Goal: Task Accomplishment & Management: Complete application form

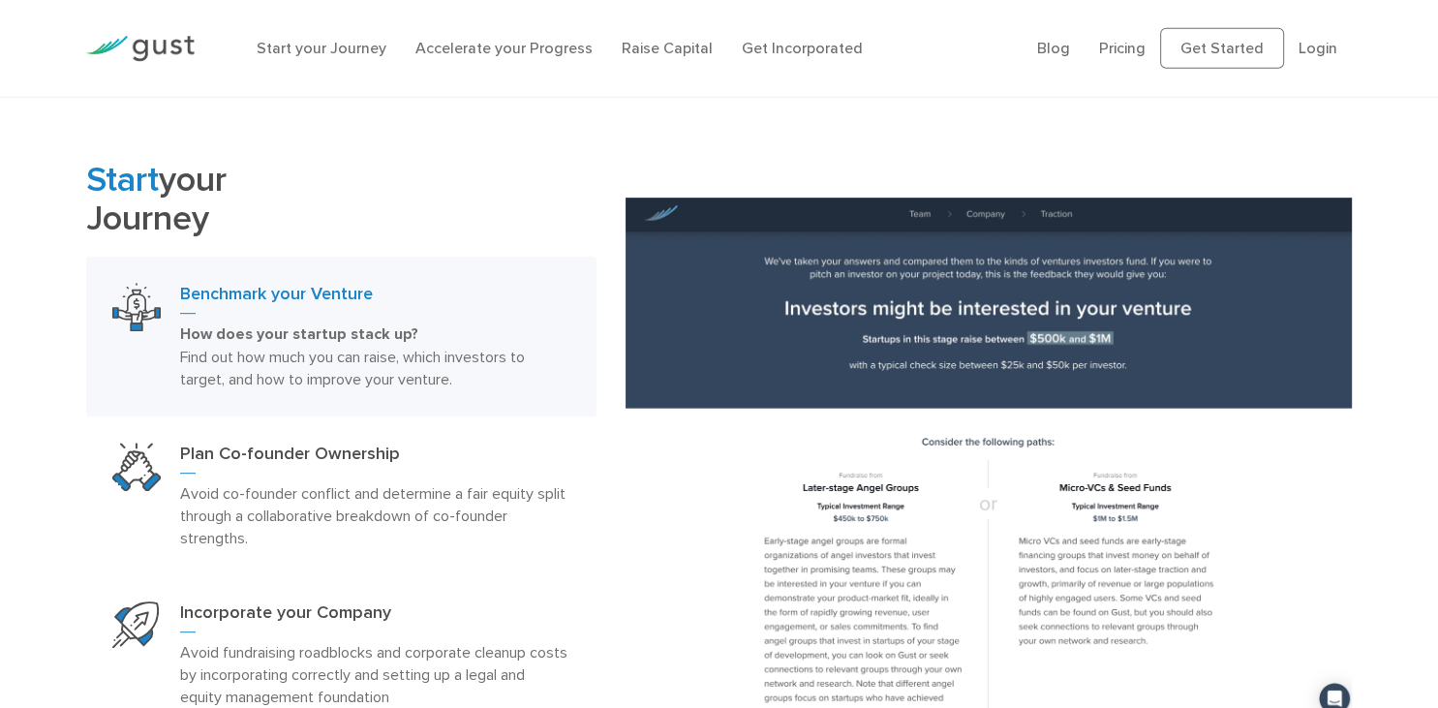
scroll to position [780, 0]
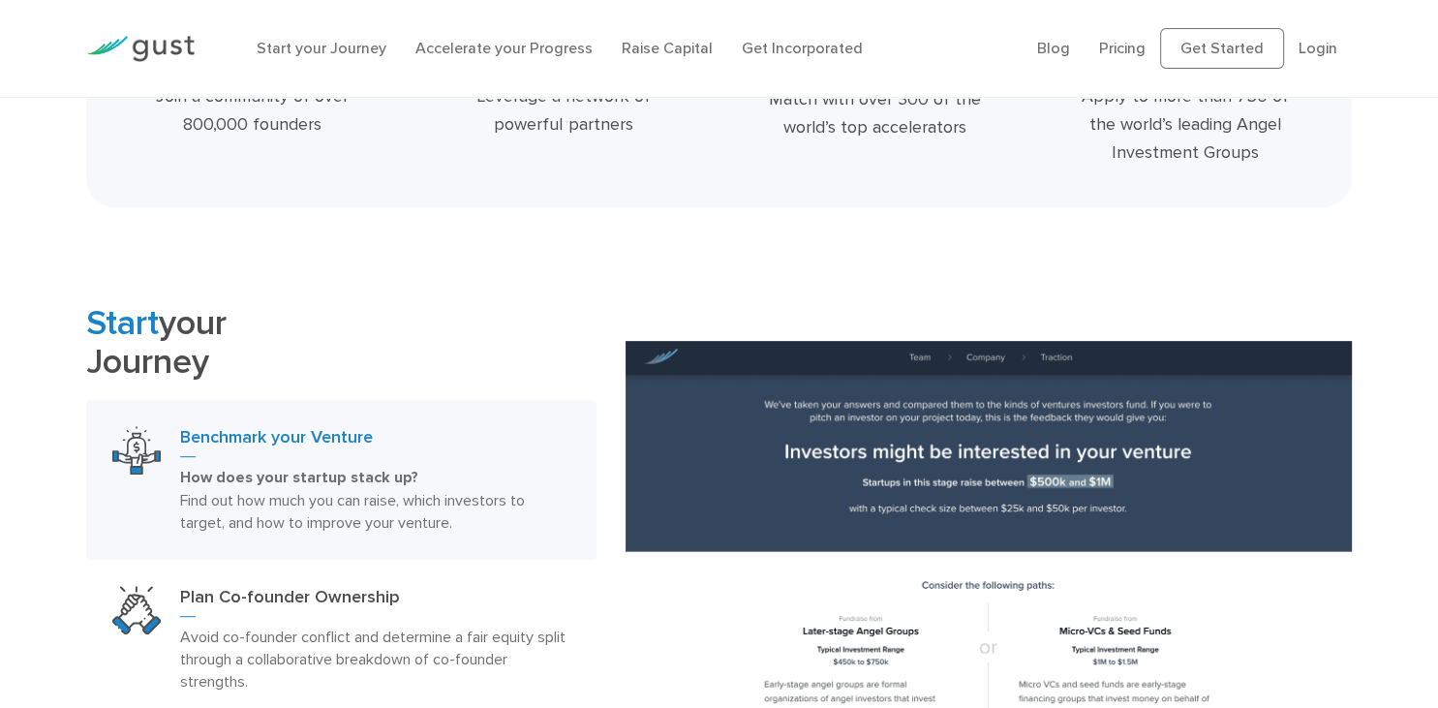
click at [722, 406] on img at bounding box center [988, 619] width 726 height 557
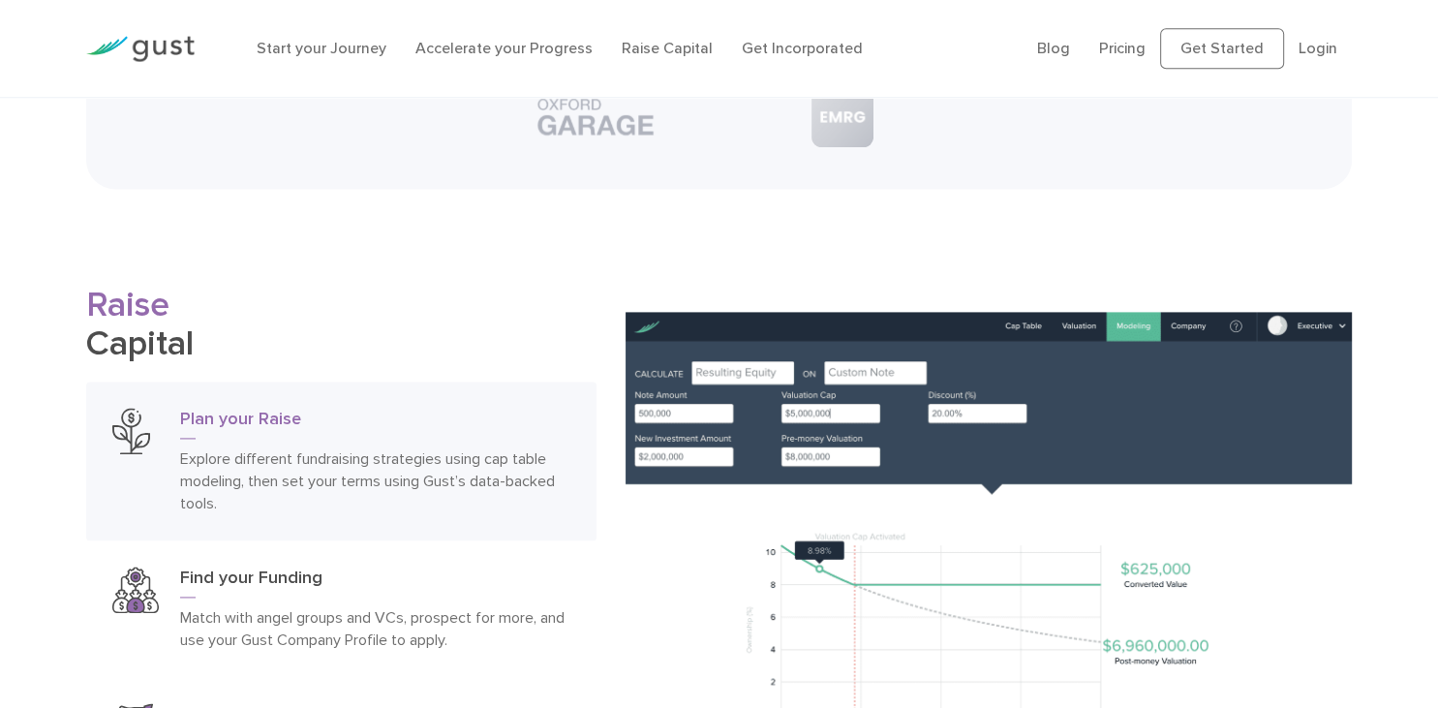
scroll to position [2536, 0]
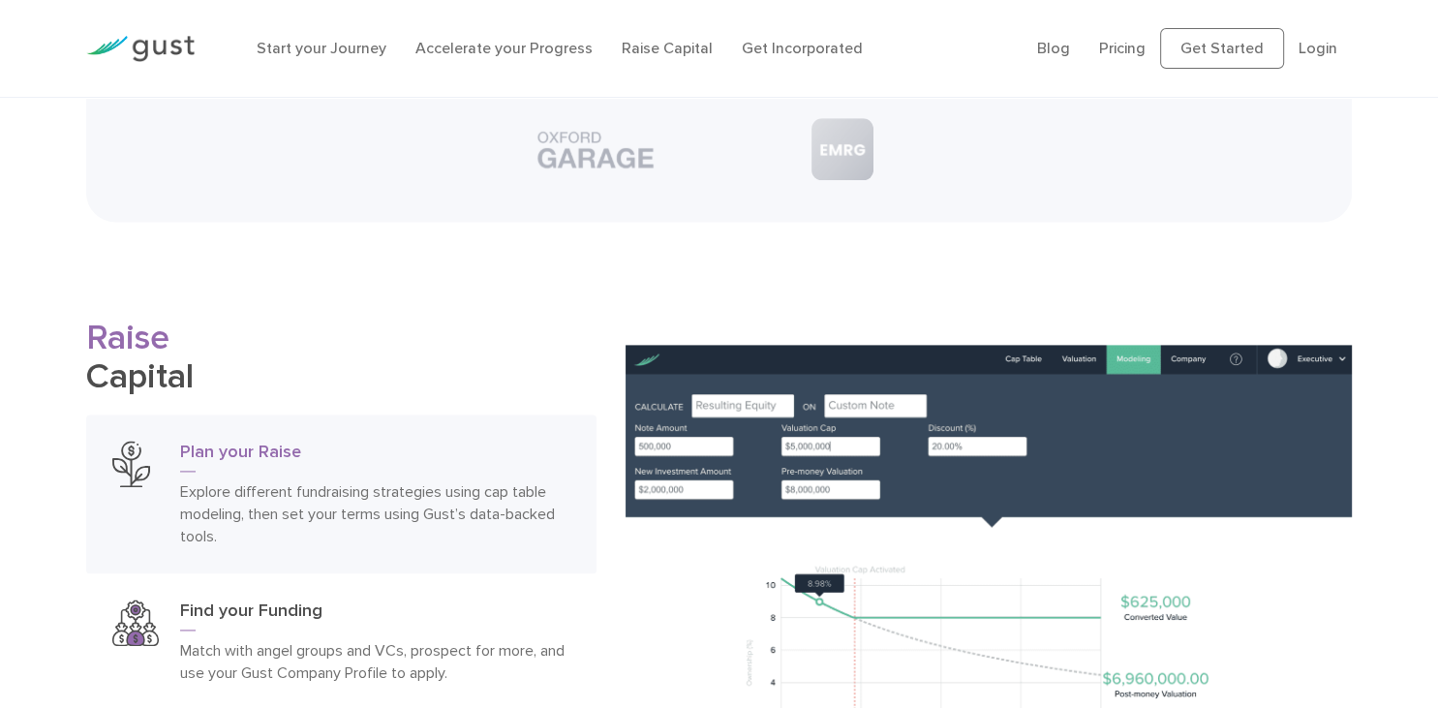
click at [205, 440] on h3 "Plan your Raise" at bounding box center [375, 455] width 390 height 31
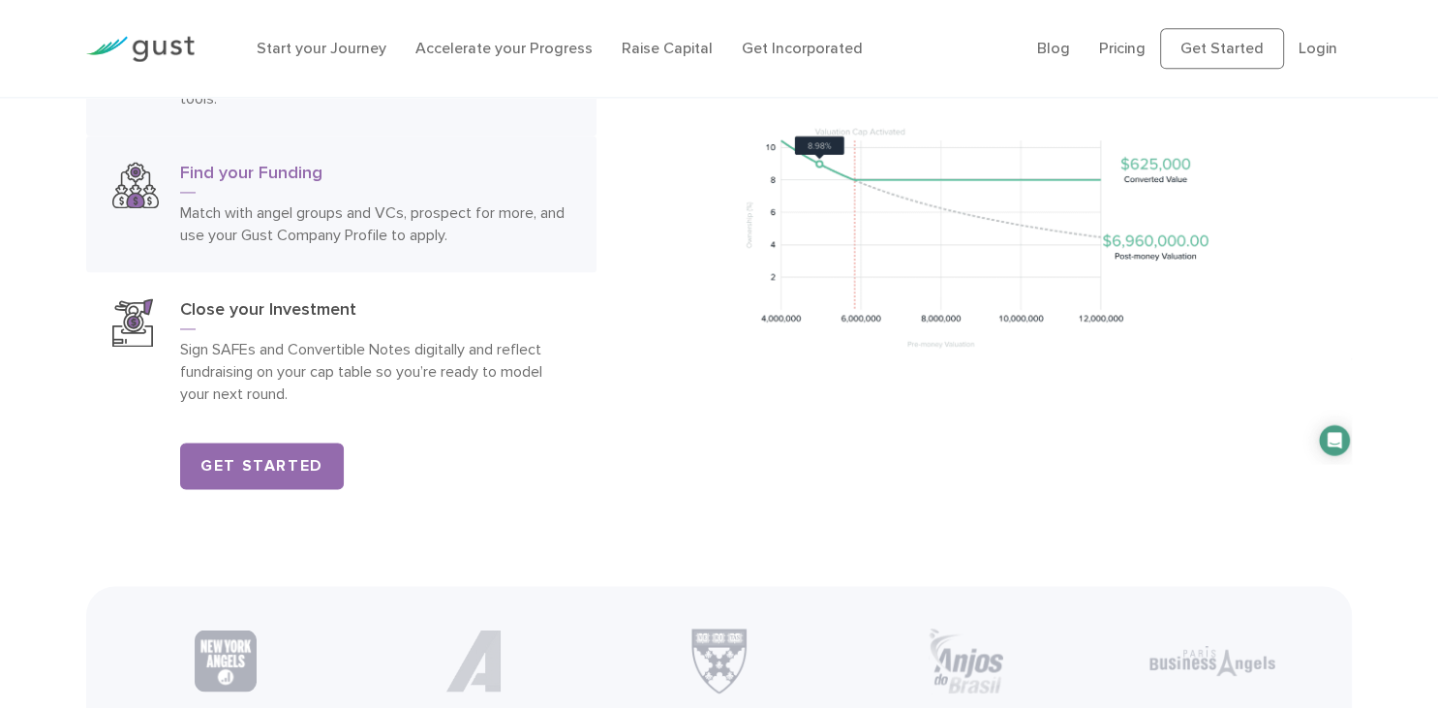
scroll to position [3024, 0]
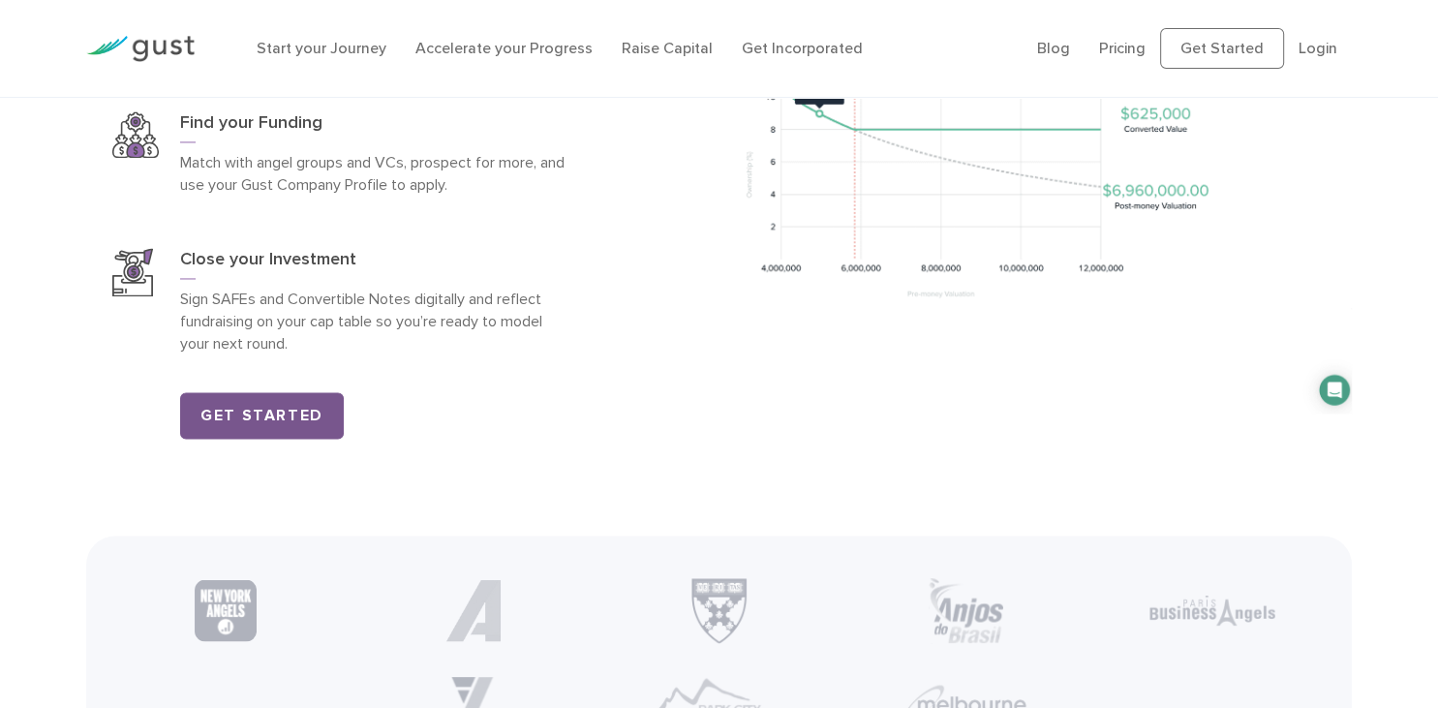
click at [229, 392] on link "Get Started" at bounding box center [262, 415] width 164 height 46
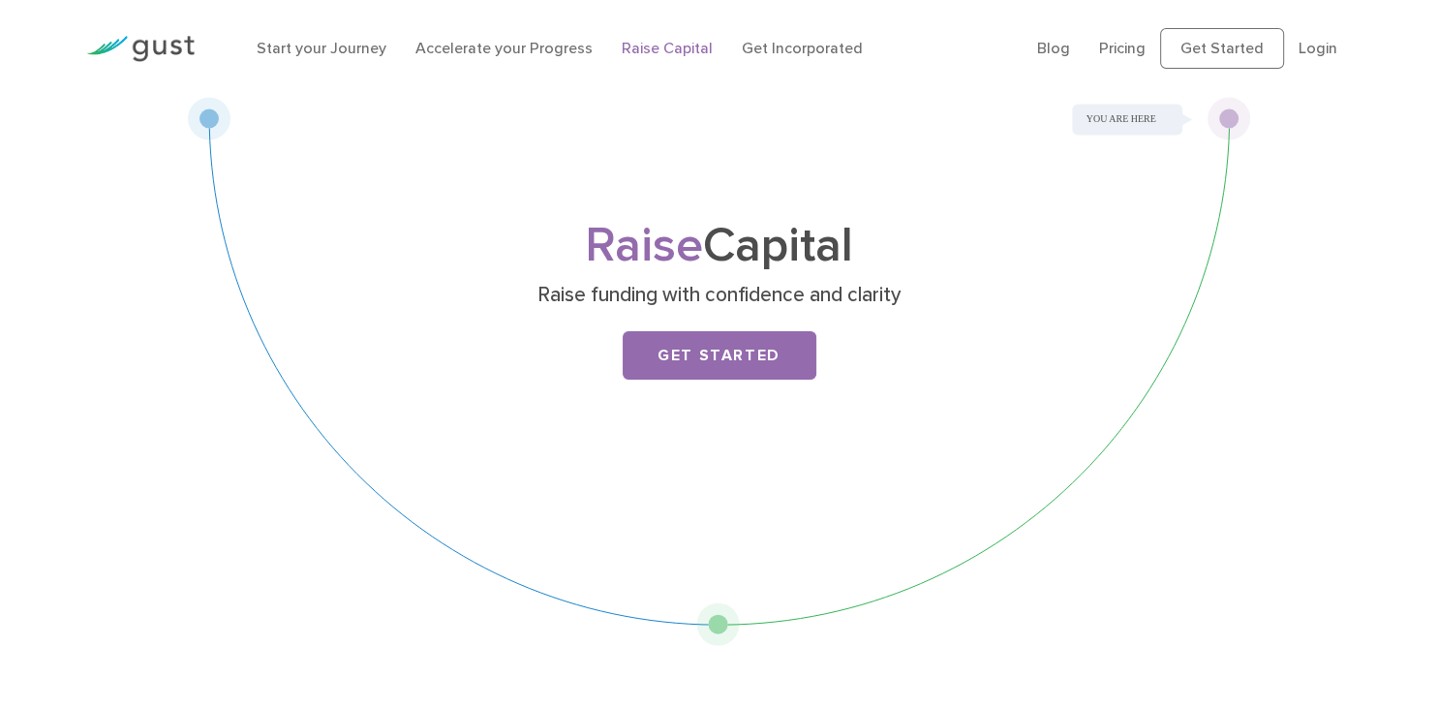
drag, startPoint x: 598, startPoint y: 233, endPoint x: 851, endPoint y: 231, distance: 252.7
click at [851, 231] on h1 "Raise Capital" at bounding box center [719, 246] width 765 height 45
drag, startPoint x: 598, startPoint y: 224, endPoint x: 791, endPoint y: 229, distance: 192.7
click at [771, 229] on h1 "Raise Capital" at bounding box center [719, 246] width 765 height 45
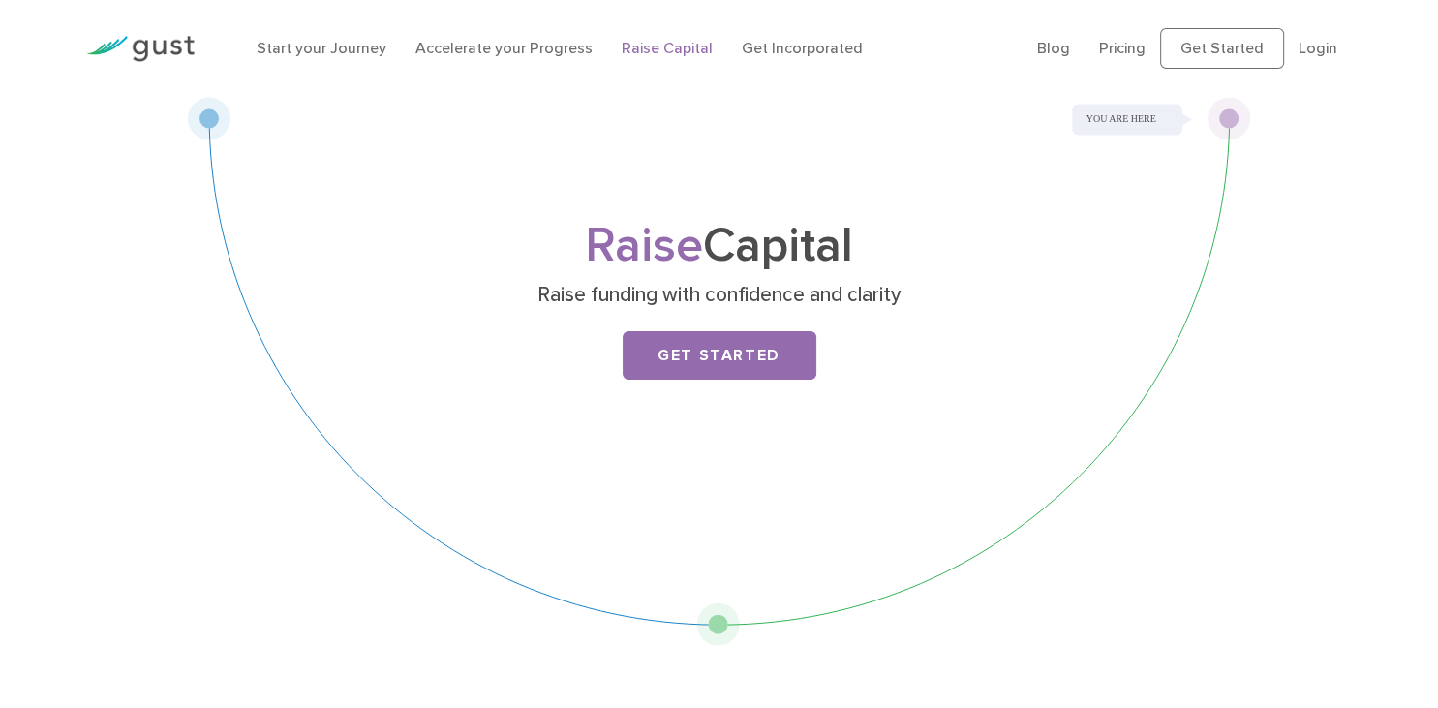
drag, startPoint x: 791, startPoint y: 229, endPoint x: 809, endPoint y: 228, distance: 18.4
click at [796, 229] on h1 "Raise Capital" at bounding box center [719, 246] width 765 height 45
click at [846, 227] on h1 "Raise Capital" at bounding box center [719, 246] width 765 height 45
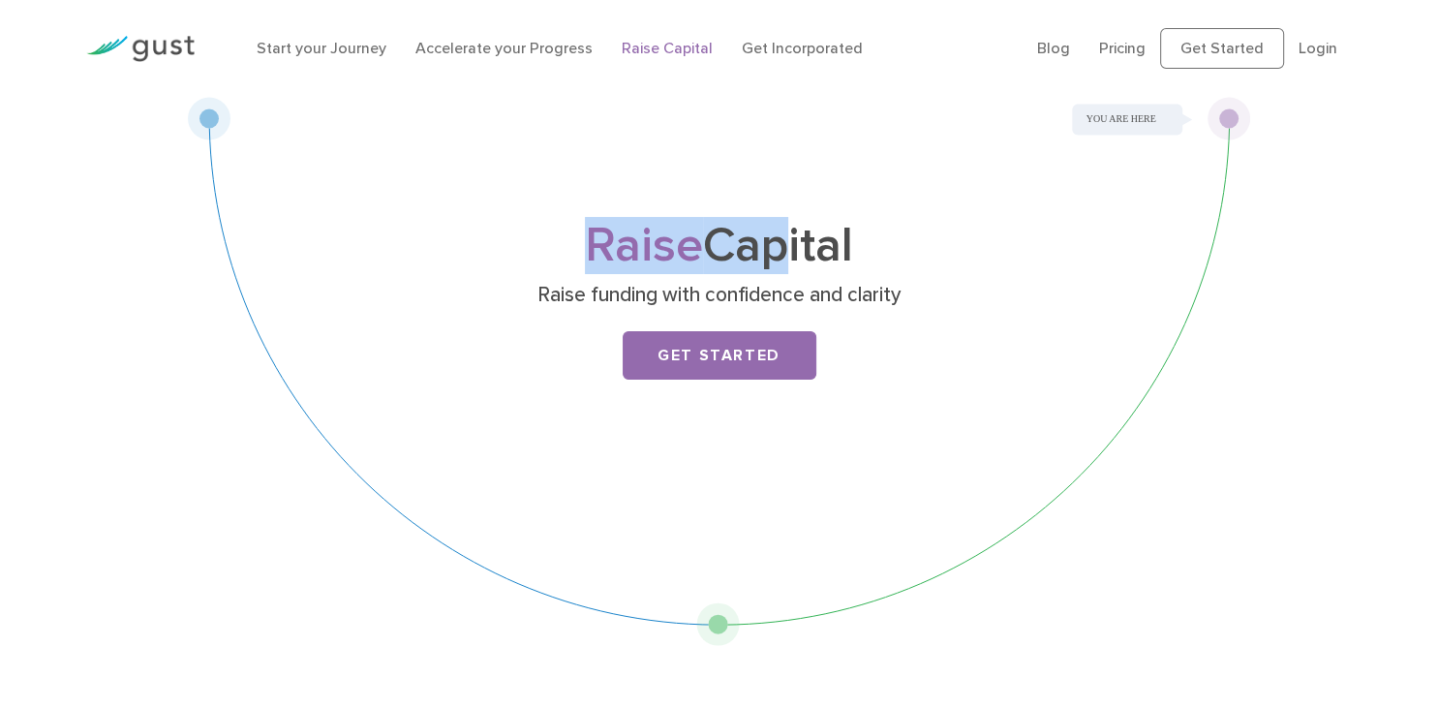
drag, startPoint x: 597, startPoint y: 227, endPoint x: 796, endPoint y: 231, distance: 198.5
click at [780, 231] on h1 "Raise Capital" at bounding box center [719, 246] width 765 height 45
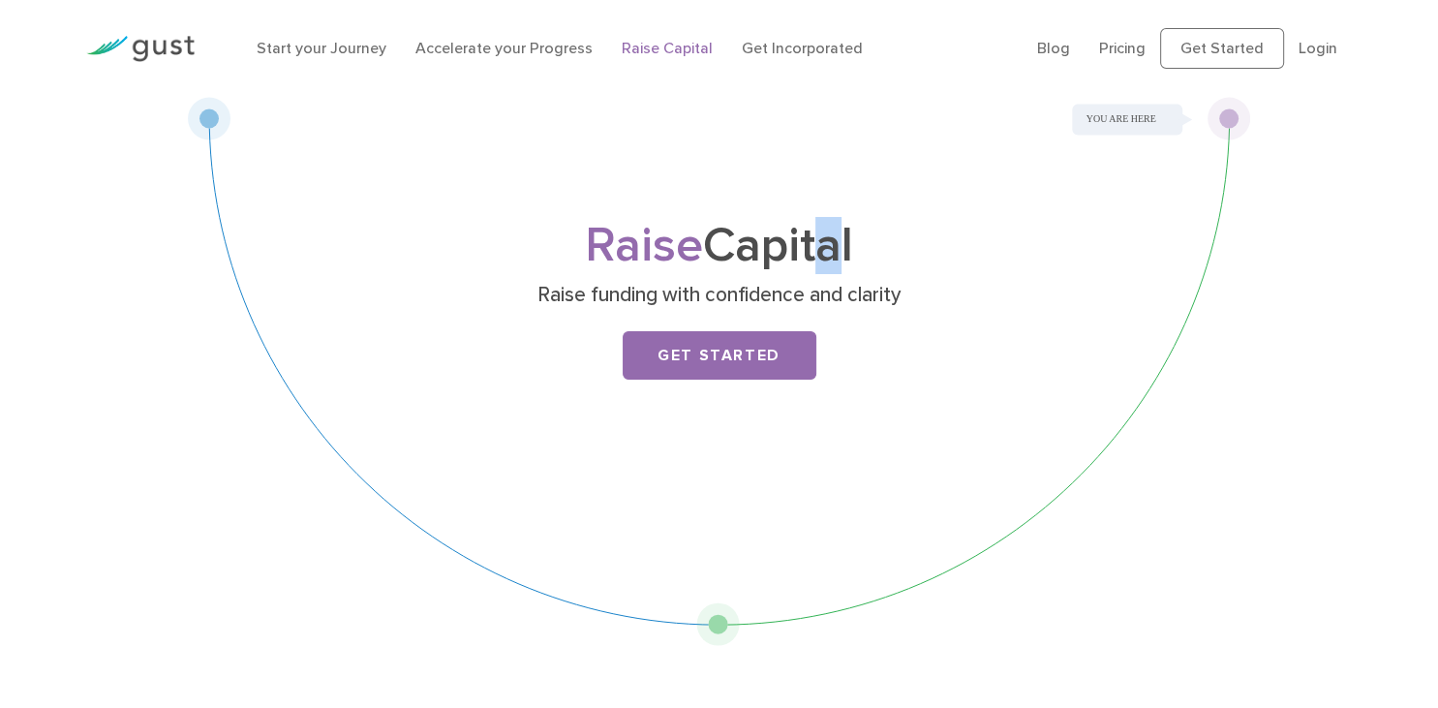
click at [813, 231] on h1 "Raise Capital" at bounding box center [719, 246] width 765 height 45
click at [825, 231] on h1 "Raise Capital" at bounding box center [719, 246] width 765 height 45
drag, startPoint x: 831, startPoint y: 231, endPoint x: 863, endPoint y: 231, distance: 31.9
click at [863, 231] on h1 "Raise Capital" at bounding box center [719, 246] width 765 height 45
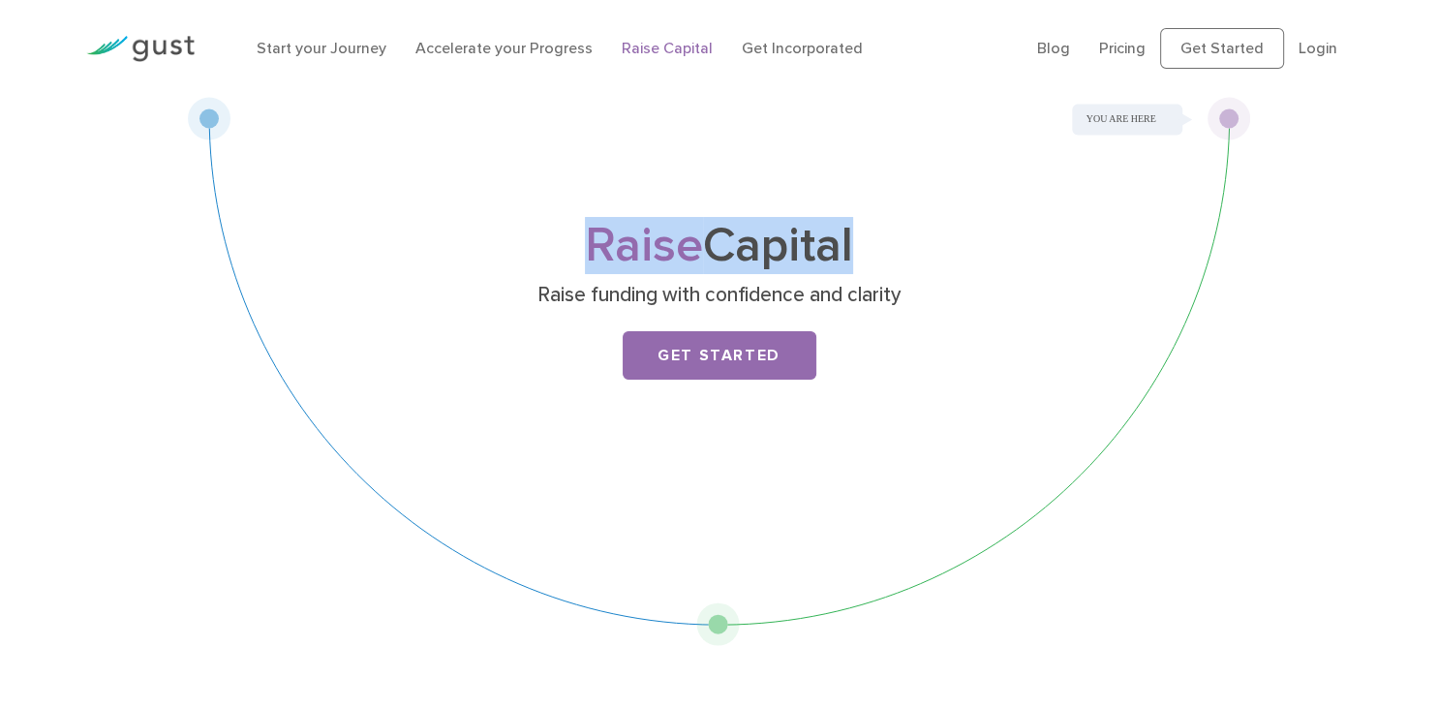
drag, startPoint x: 598, startPoint y: 230, endPoint x: 842, endPoint y: 232, distance: 244.0
click at [842, 232] on h1 "Raise Capital" at bounding box center [719, 246] width 765 height 45
click at [748, 347] on link "Get Started" at bounding box center [719, 355] width 194 height 48
